Goal: Task Accomplishment & Management: Manage account settings

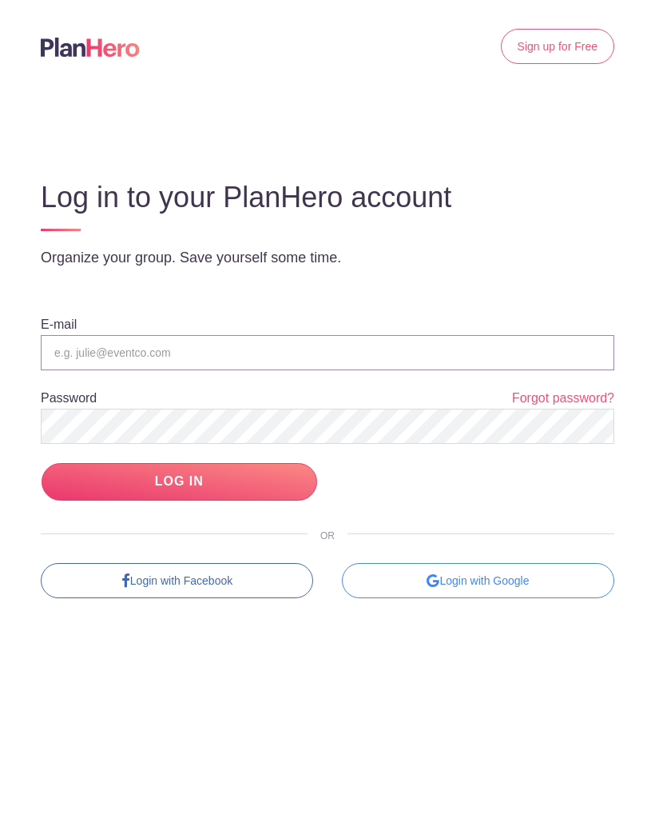
click at [114, 357] on input "email" at bounding box center [328, 352] width 574 height 35
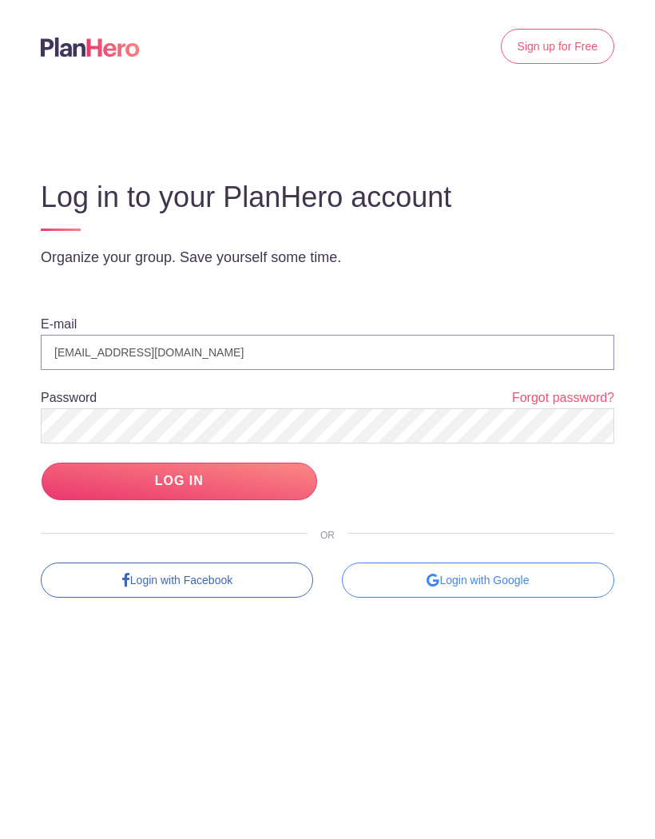
type input "[EMAIL_ADDRESS][DOMAIN_NAME]"
click at [233, 492] on input "LOG IN" at bounding box center [180, 482] width 276 height 38
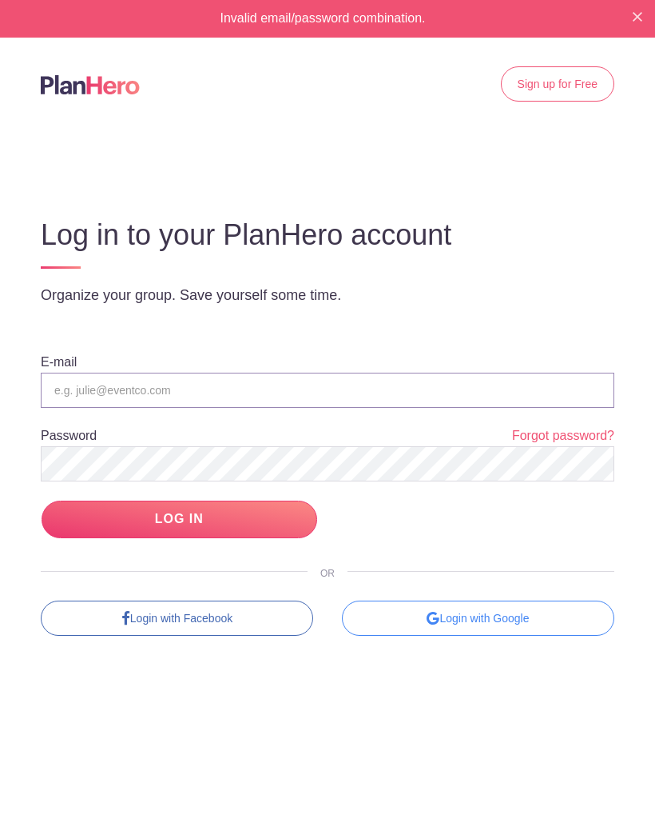
click at [119, 398] on input "email" at bounding box center [328, 390] width 574 height 35
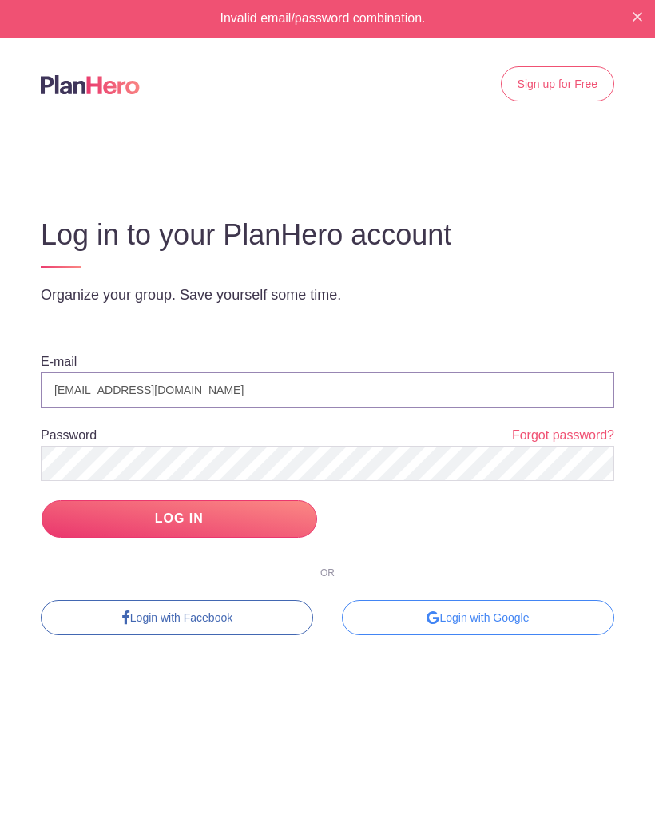
click at [78, 381] on input "[EMAIL_ADDRESS][DOMAIN_NAME]" at bounding box center [328, 390] width 574 height 35
click at [95, 388] on input "[EMAIL_ADDRESS][DOMAIN_NAME]" at bounding box center [328, 390] width 574 height 35
type input "[EMAIL_ADDRESS][DOMAIN_NAME]"
click at [230, 524] on input "LOG IN" at bounding box center [180, 519] width 276 height 38
